Goal: Information Seeking & Learning: Learn about a topic

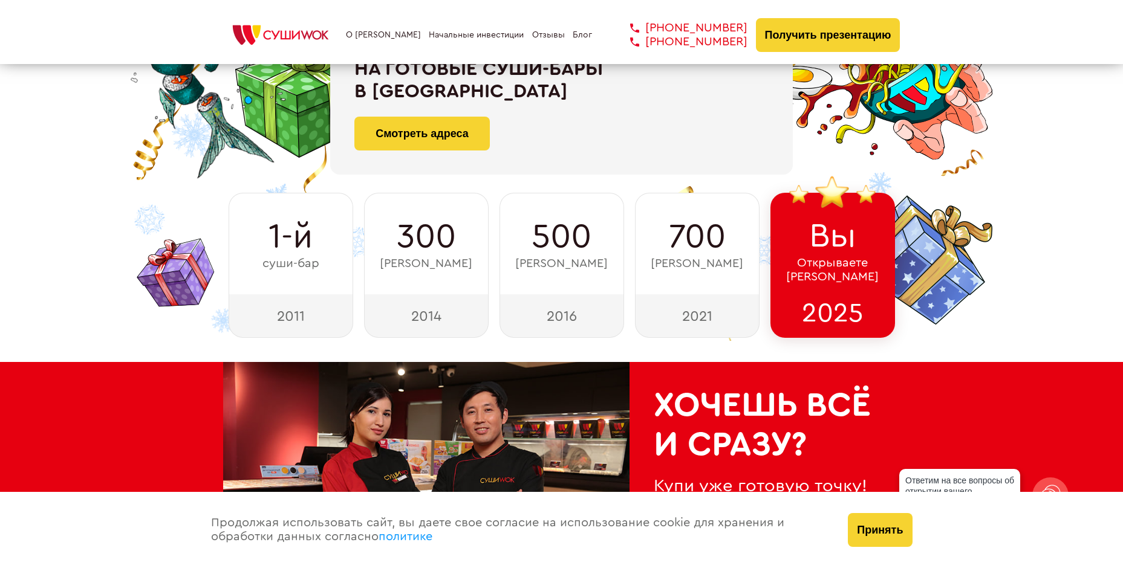
scroll to position [181, 0]
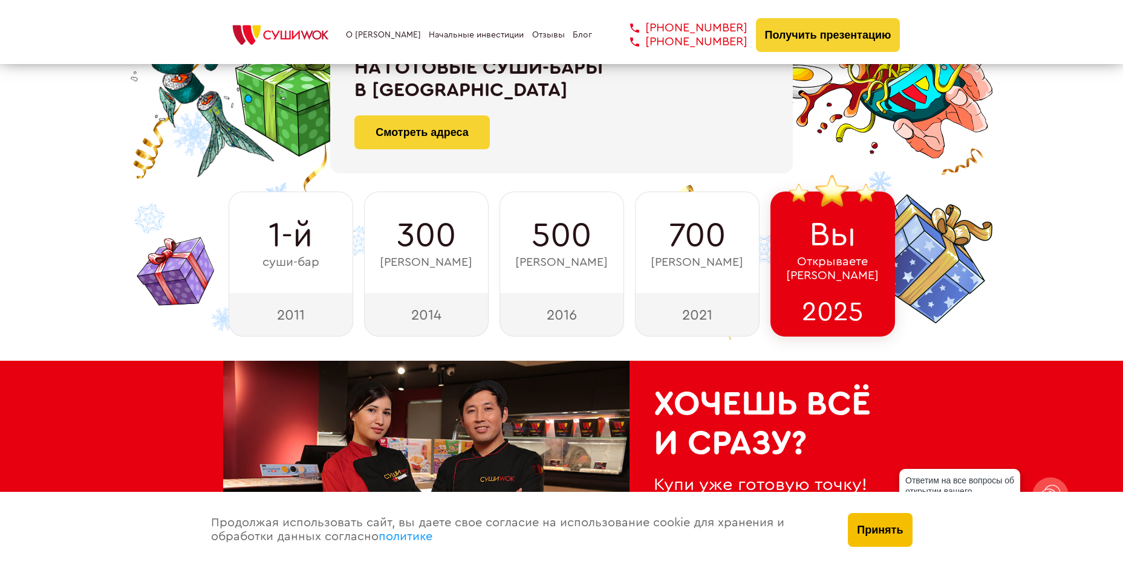
click at [870, 526] on button "Принять" at bounding box center [880, 530] width 64 height 34
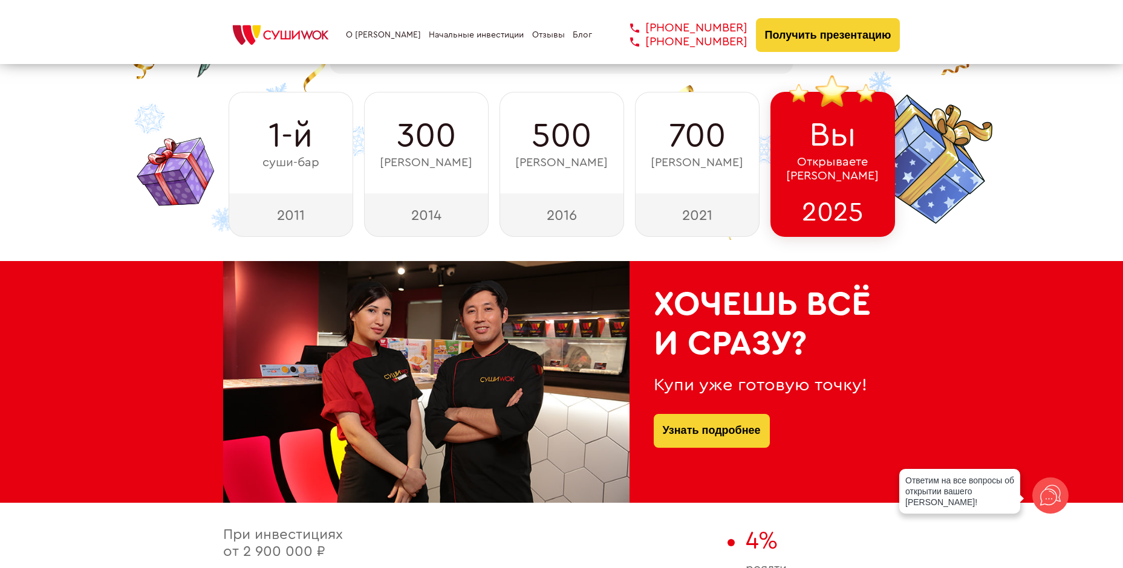
scroll to position [0, 0]
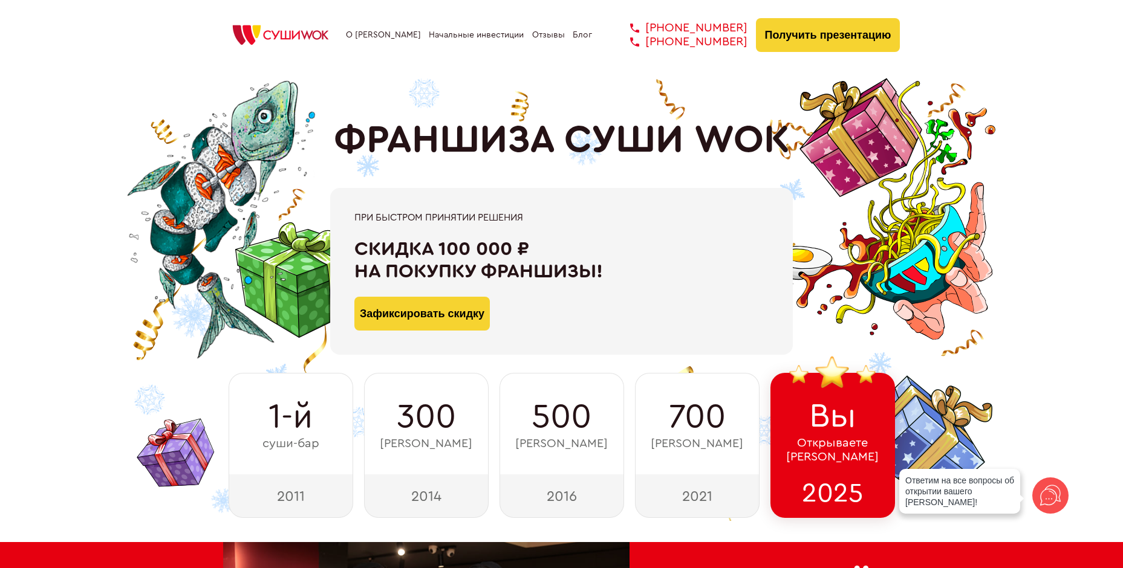
click at [389, 36] on link "О [PERSON_NAME]" at bounding box center [383, 35] width 75 height 10
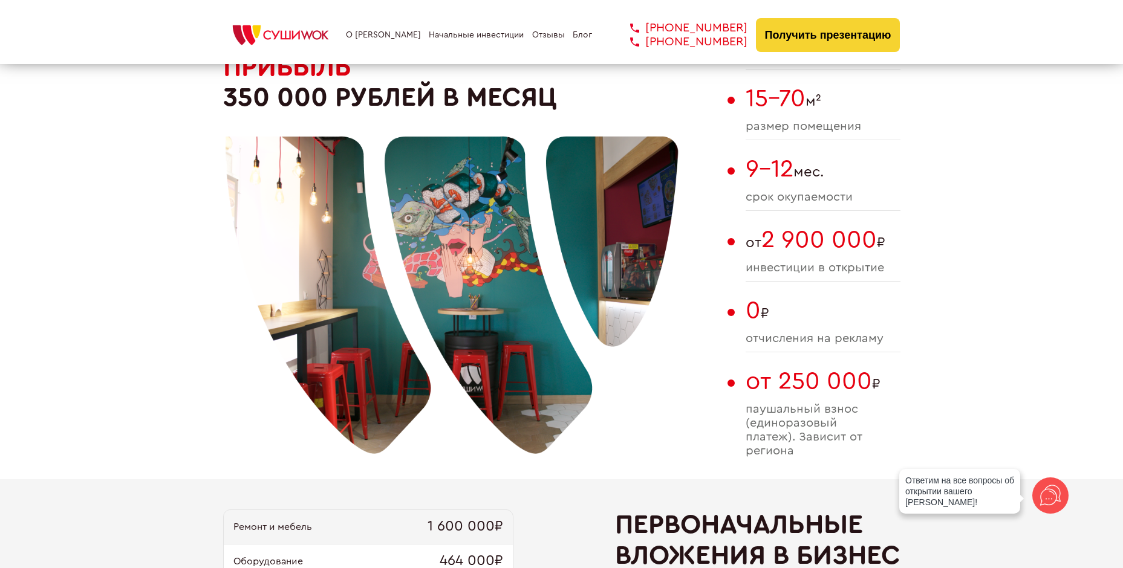
click at [454, 39] on link "Начальные инвестиции" at bounding box center [476, 35] width 95 height 10
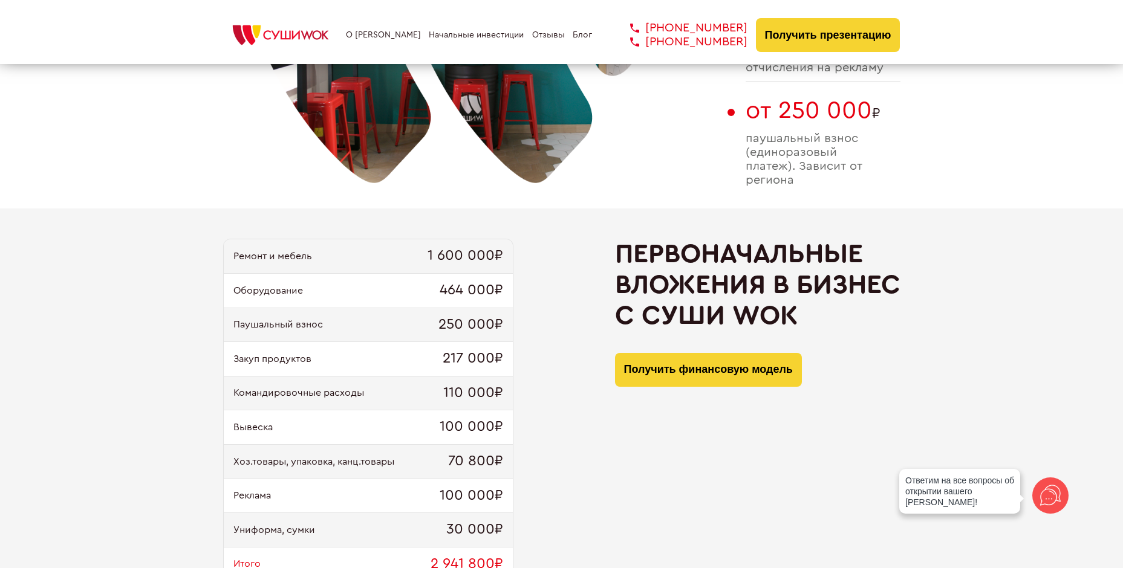
scroll to position [1046, 0]
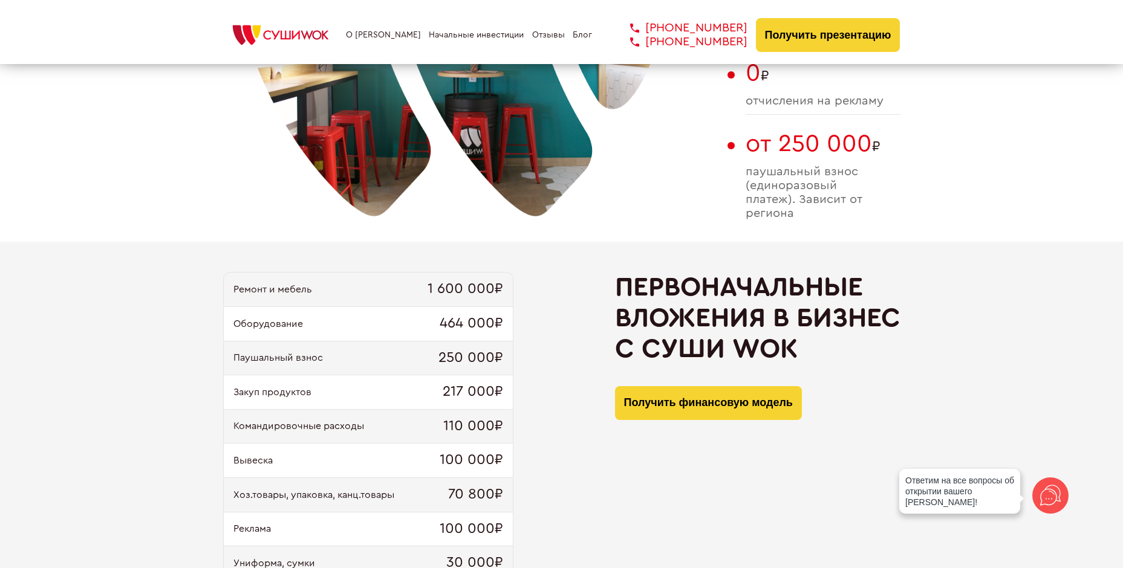
click at [533, 33] on link "Отзывы" at bounding box center [548, 35] width 33 height 10
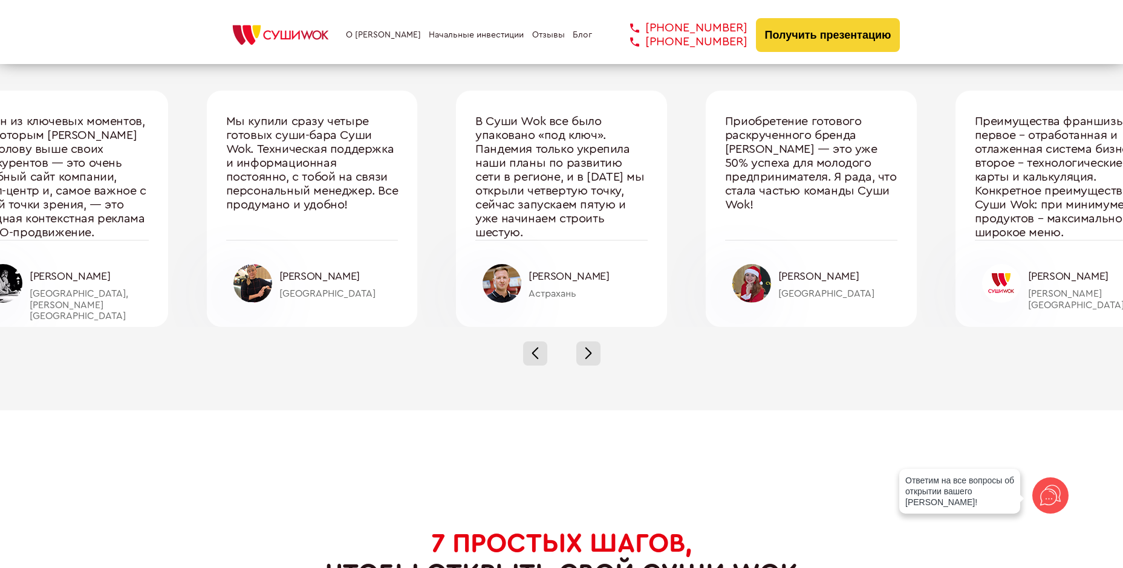
scroll to position [4052, 0]
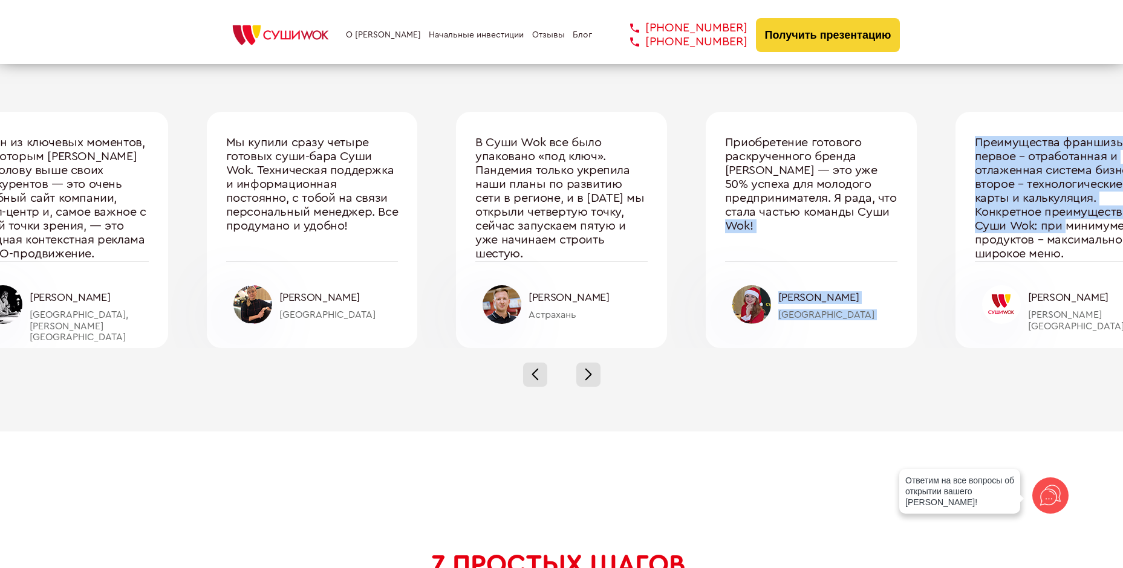
drag, startPoint x: 1069, startPoint y: 232, endPoint x: 842, endPoint y: 223, distance: 226.4
click at [842, 223] on div "Один из ключевых моментов, по которым [PERSON_NAME] на голову выше своих конкур…" at bounding box center [562, 230] width 1248 height 236
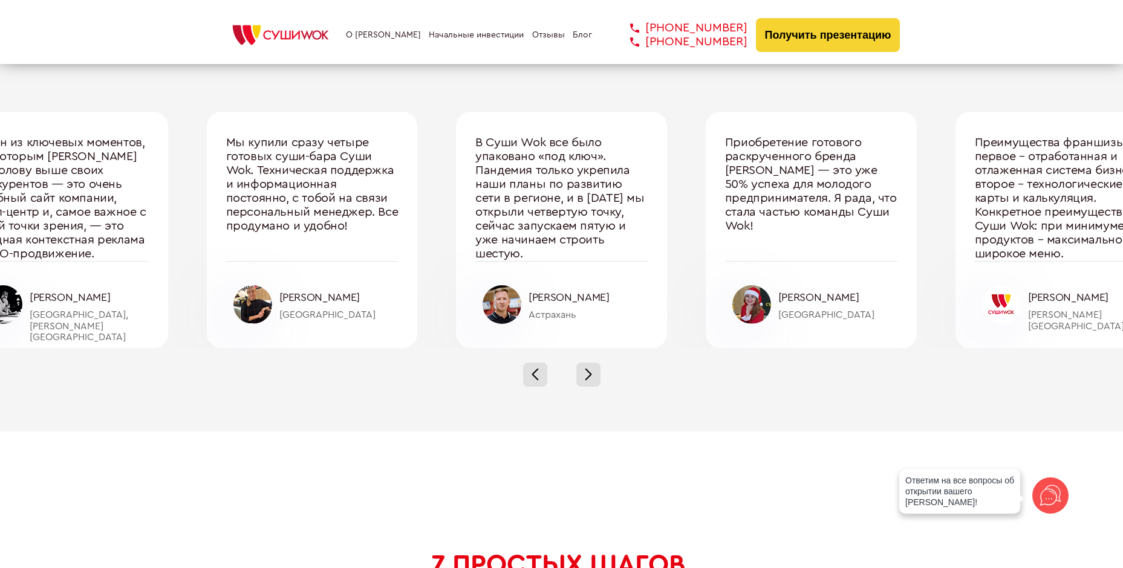
click at [1079, 233] on div "Преимущества франшизы: первое – отработанная и отлаженная система бизнеса, втор…" at bounding box center [1061, 198] width 172 height 125
click at [788, 38] on button "Получить презентацию" at bounding box center [828, 35] width 145 height 34
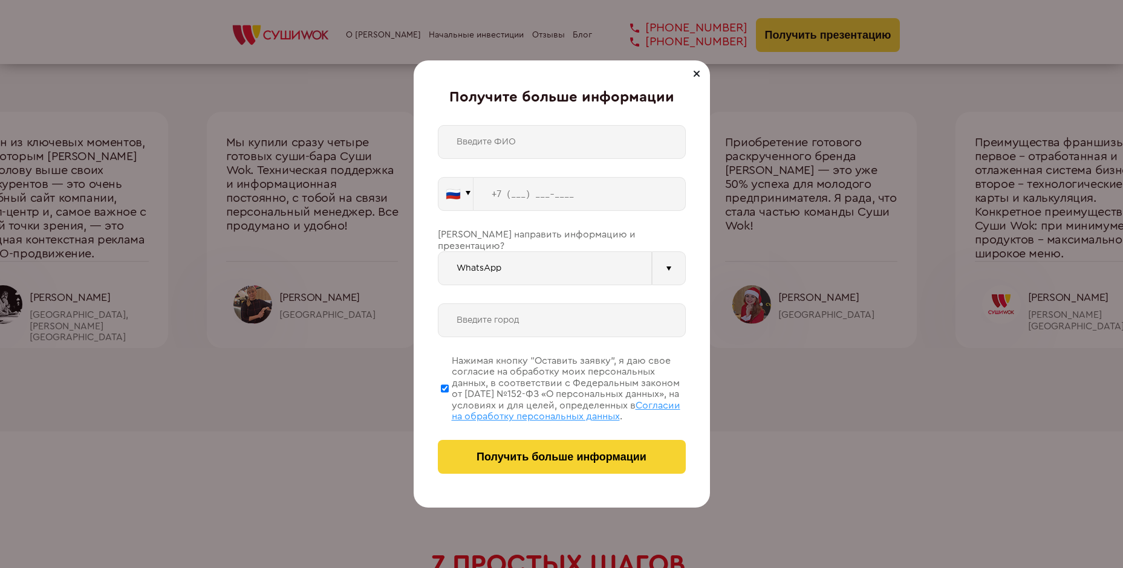
click at [698, 73] on div at bounding box center [696, 74] width 15 height 15
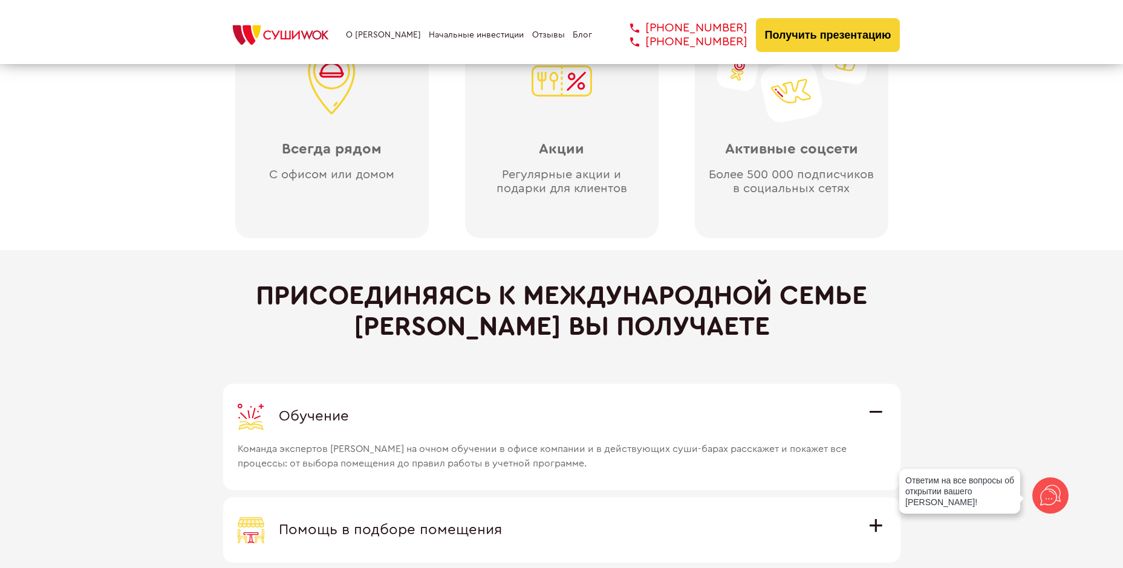
scroll to position [2963, 0]
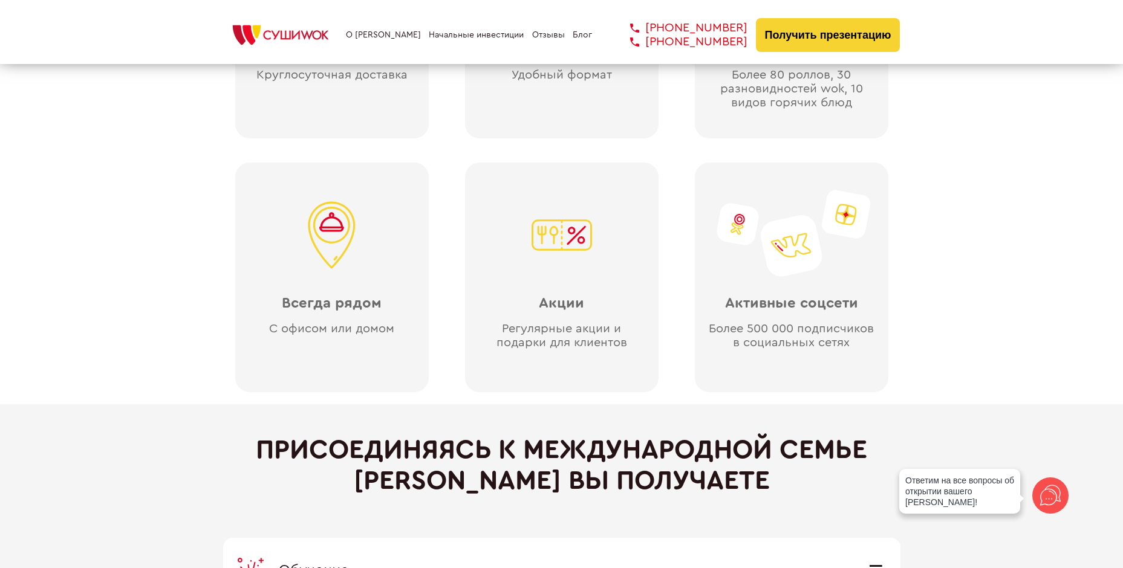
click at [438, 40] on link "Начальные инвестиции" at bounding box center [476, 35] width 95 height 10
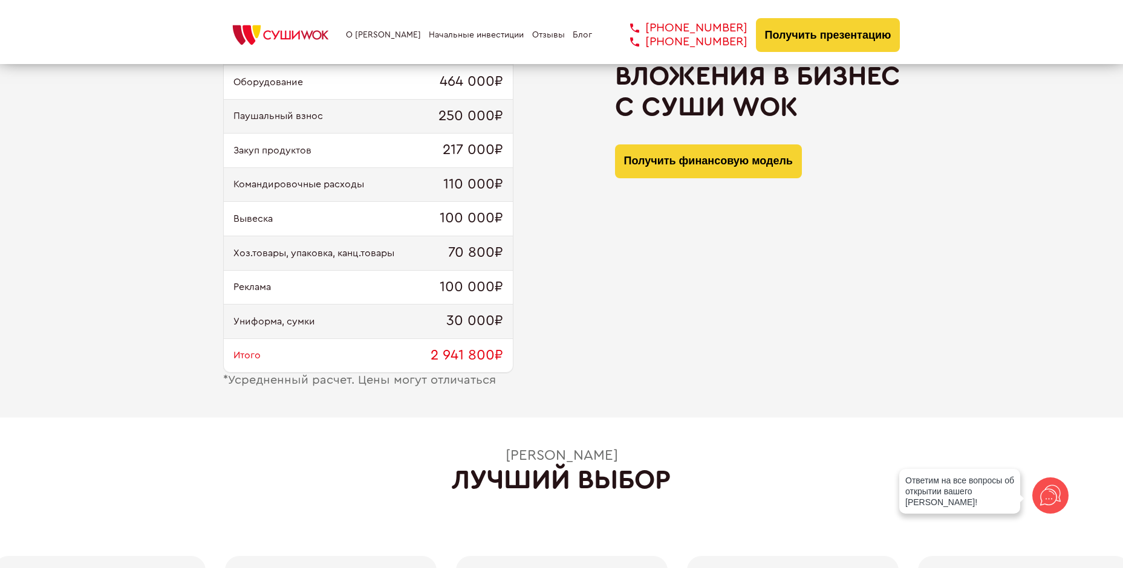
click at [557, 38] on link "Отзывы" at bounding box center [548, 35] width 33 height 10
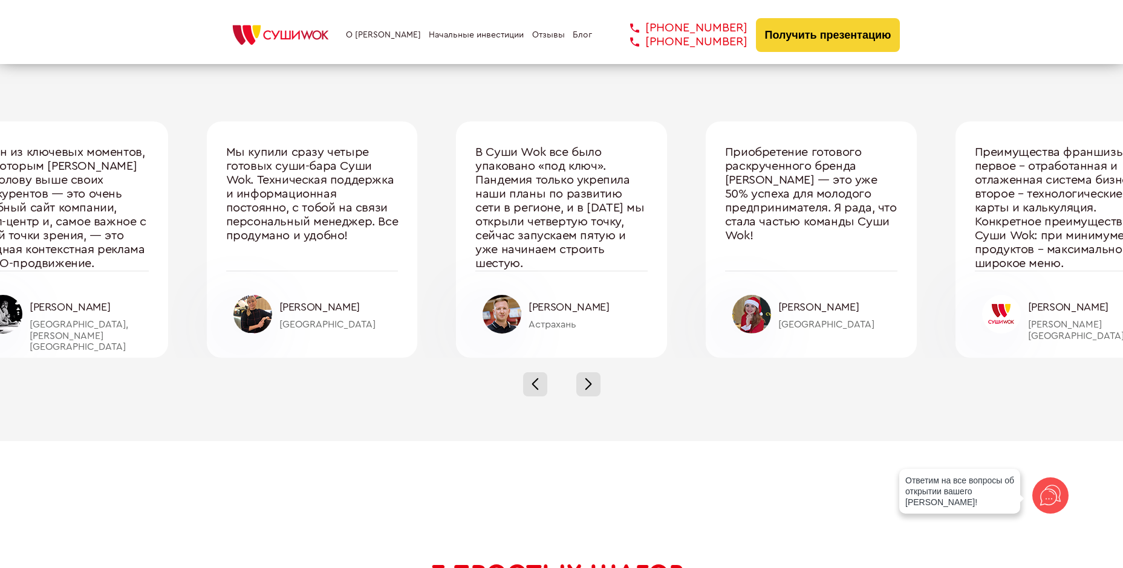
click at [580, 37] on link "Блог" at bounding box center [582, 35] width 19 height 10
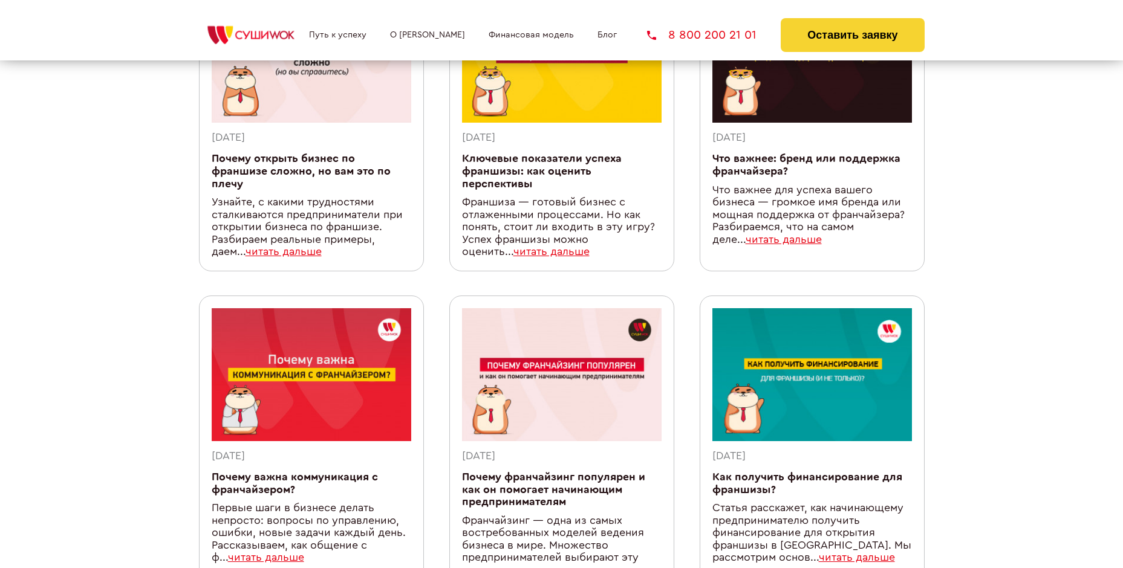
scroll to position [242, 0]
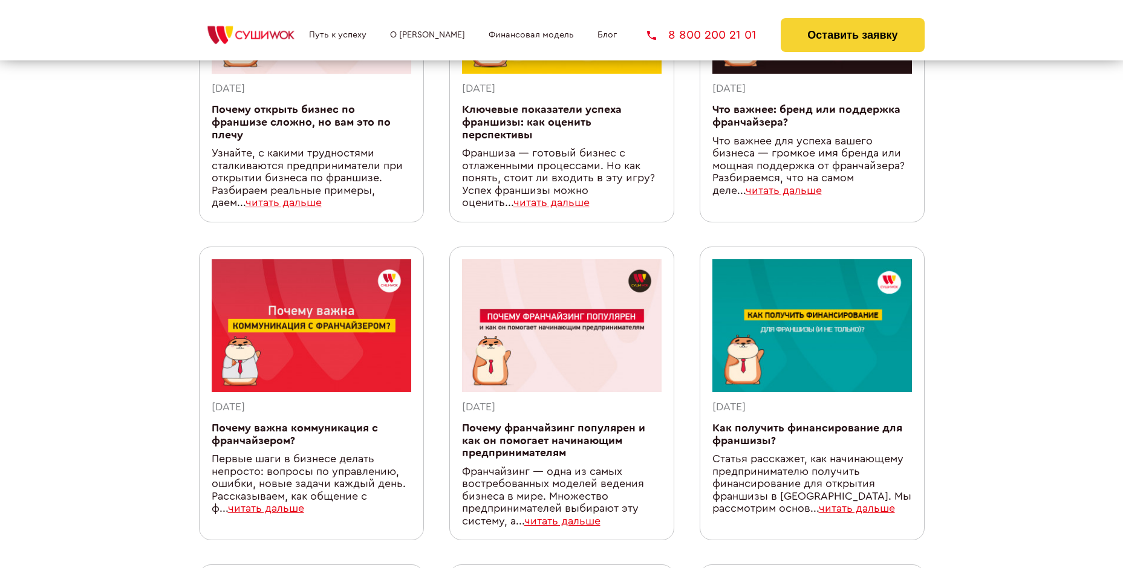
click at [819, 510] on link "читать дальше" at bounding box center [857, 509] width 76 height 10
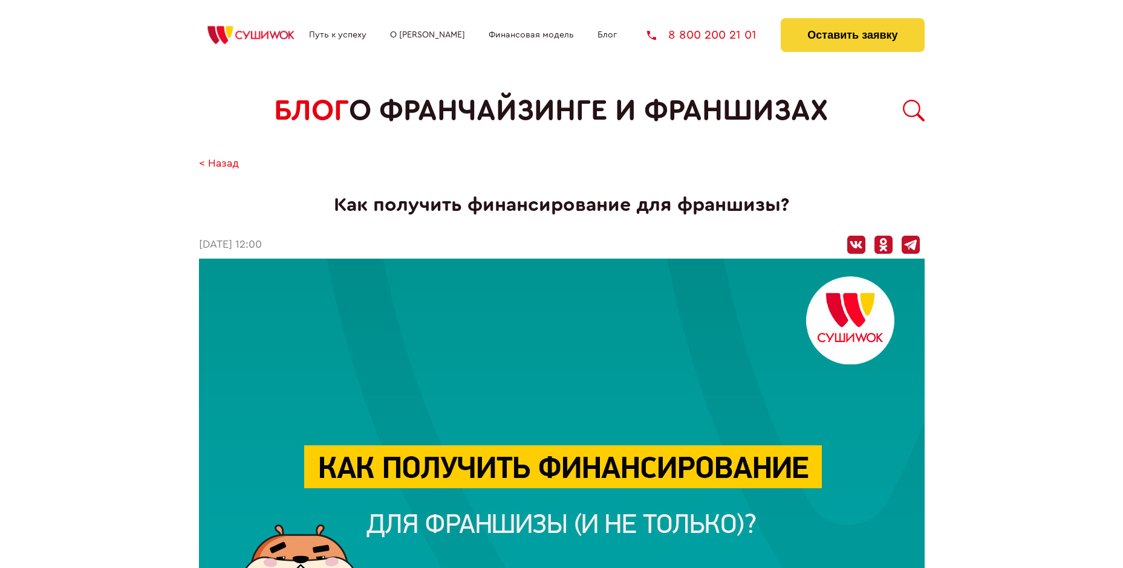
click at [336, 38] on link "Путь к успеху" at bounding box center [337, 35] width 57 height 10
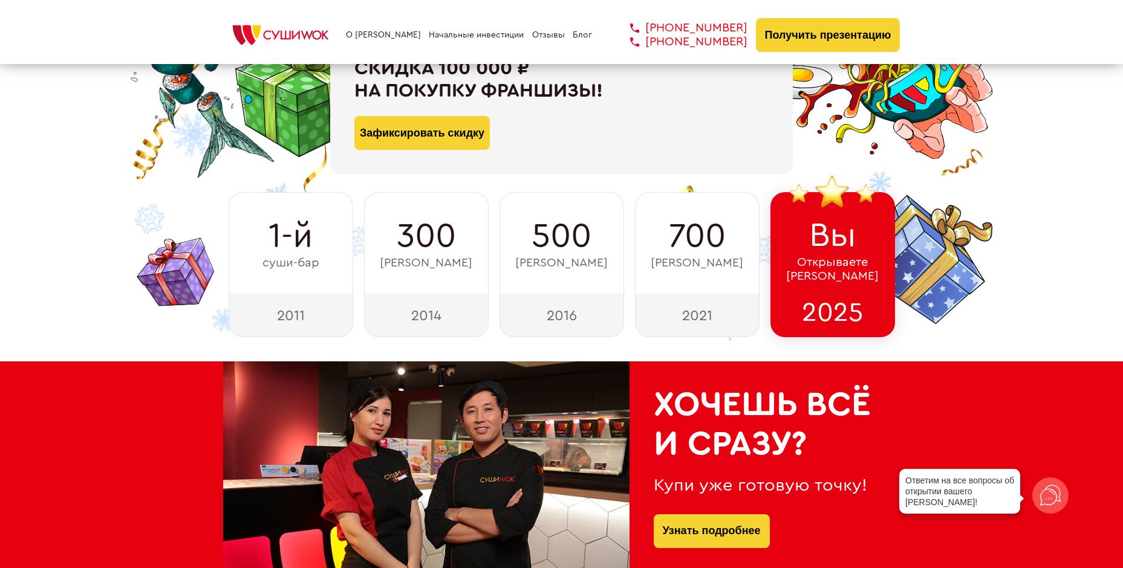
scroll to position [181, 0]
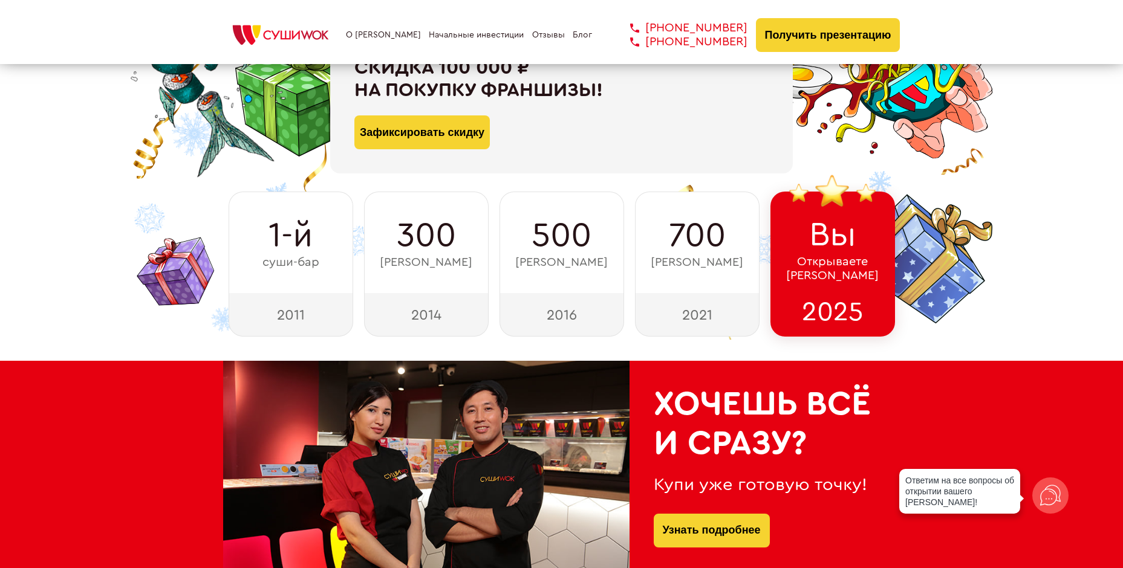
click at [819, 312] on div "2025" at bounding box center [832, 315] width 125 height 44
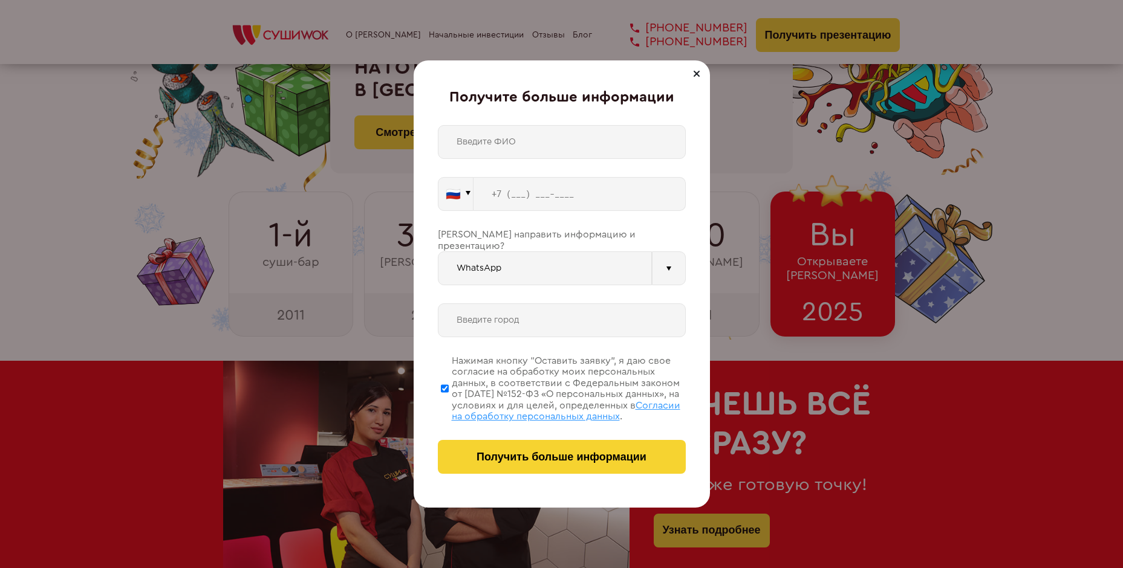
click at [693, 73] on div at bounding box center [696, 74] width 15 height 15
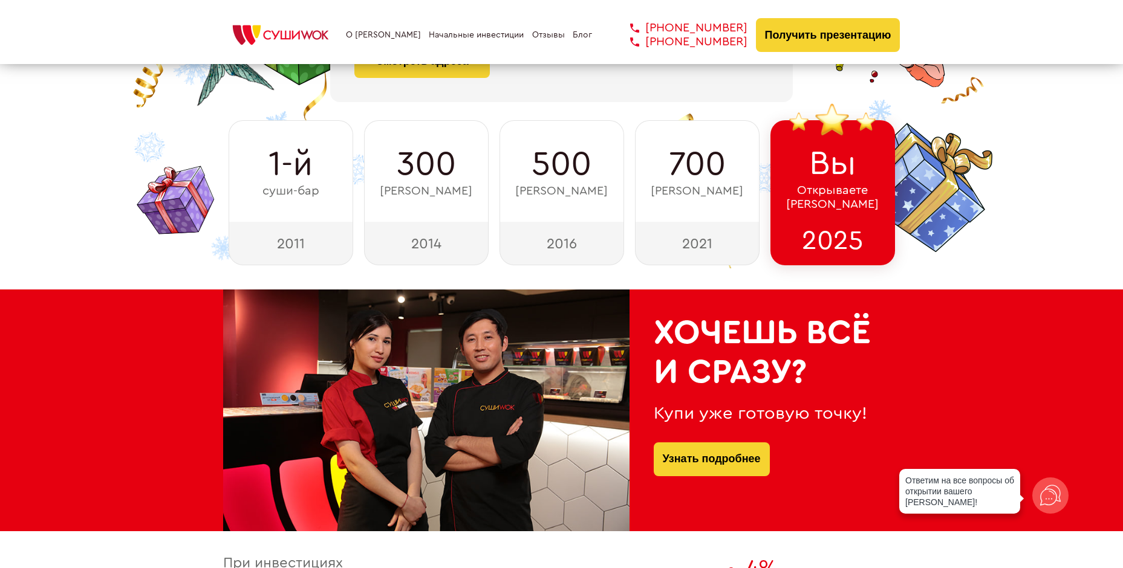
scroll to position [363, 0]
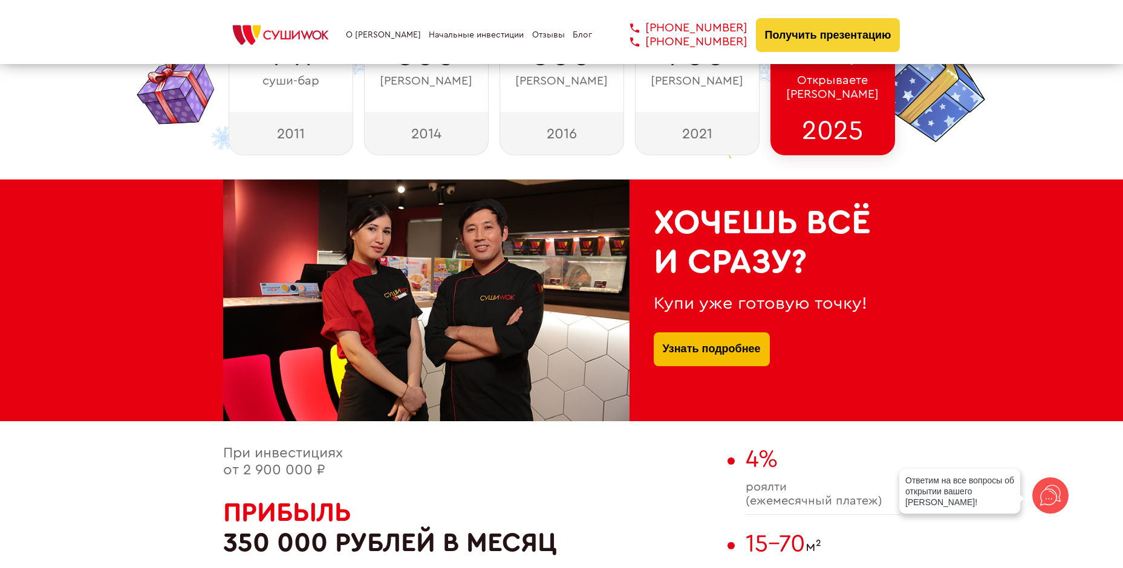
click at [690, 351] on link "Узнать подробнее" at bounding box center [712, 350] width 98 height 34
